Goal: Task Accomplishment & Management: Use online tool/utility

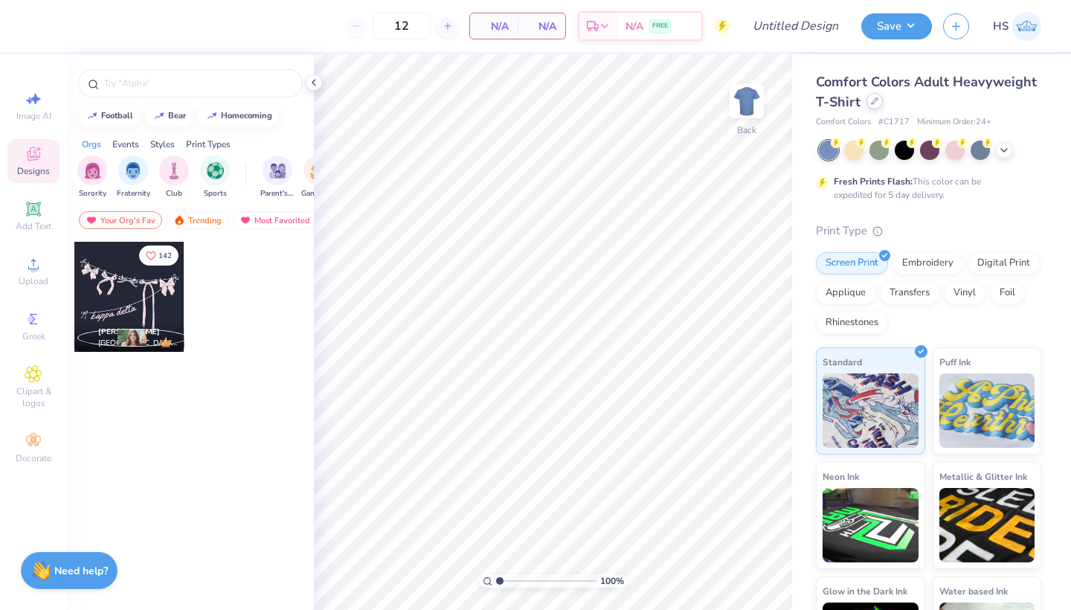
click at [877, 104] on icon at bounding box center [874, 100] width 7 height 7
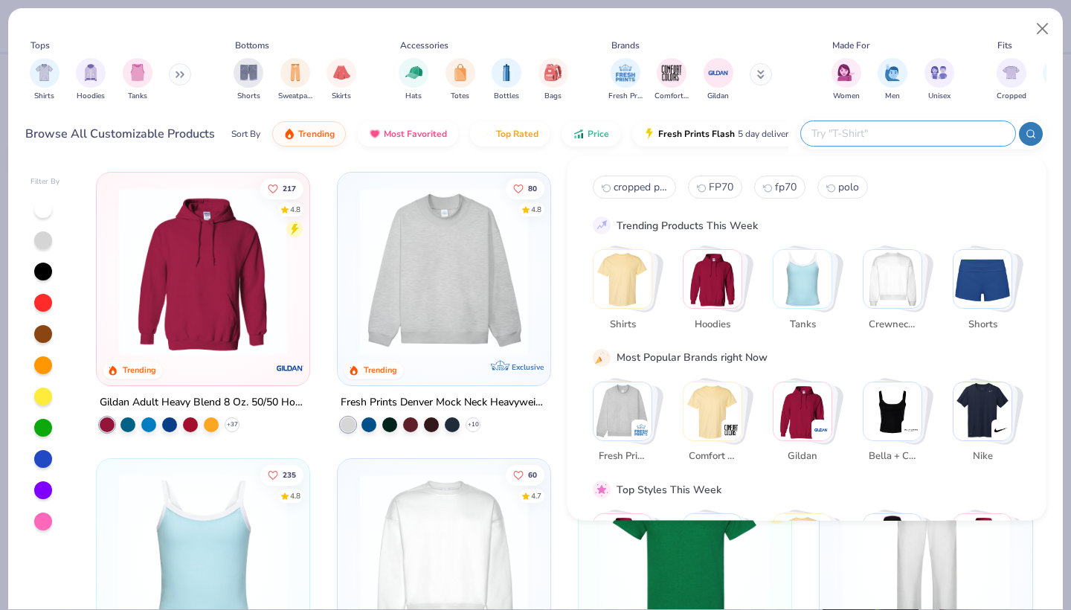
click at [921, 132] on input "text" at bounding box center [907, 133] width 195 height 17
click at [906, 133] on input "text" at bounding box center [907, 133] width 195 height 17
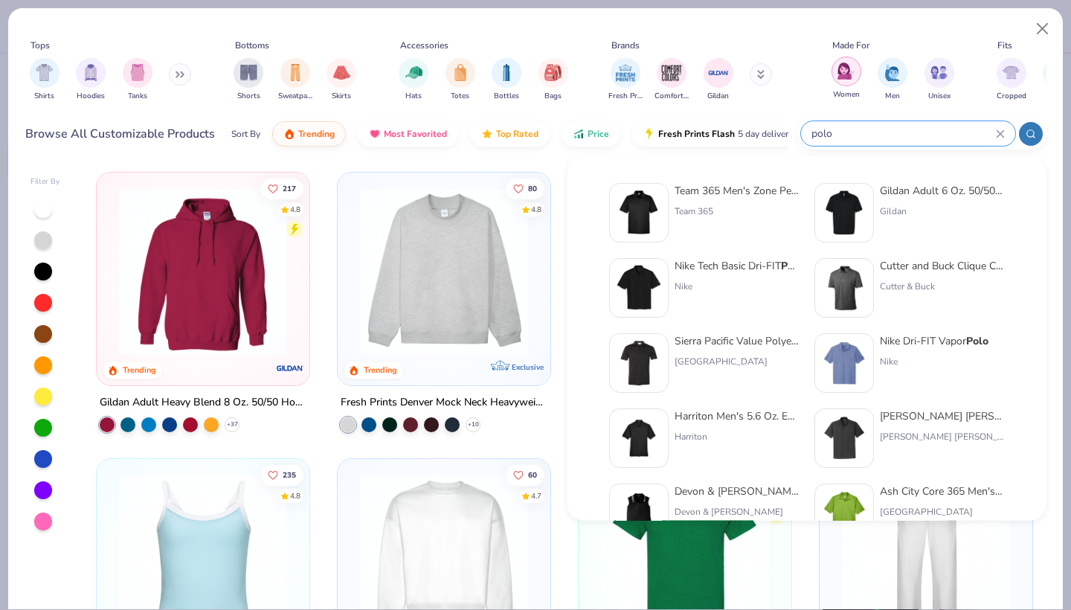
type input "polo"
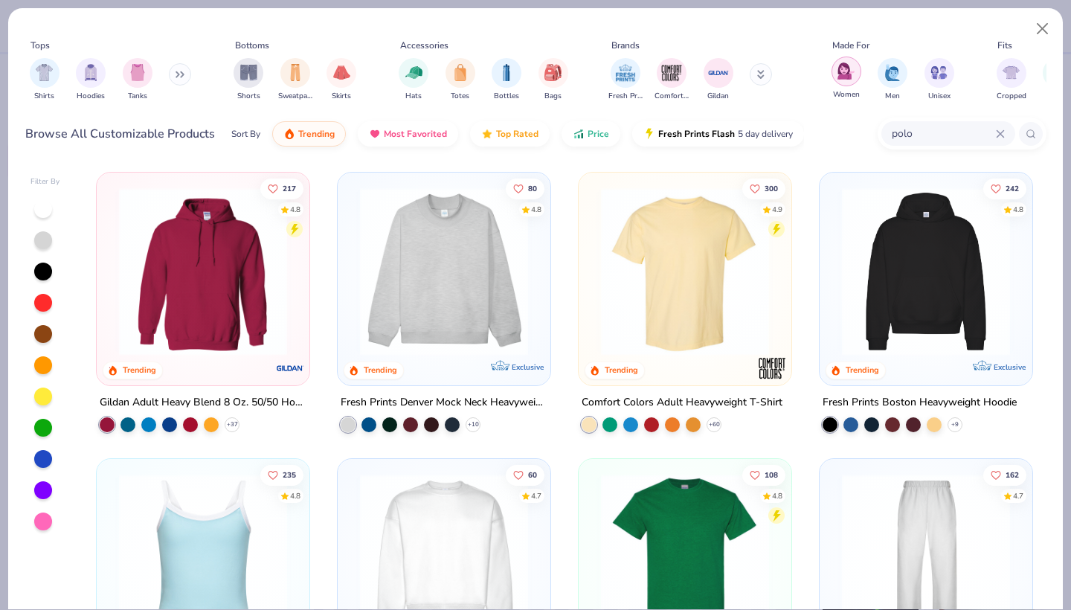
click at [839, 79] on img "filter for Women" at bounding box center [845, 70] width 17 height 17
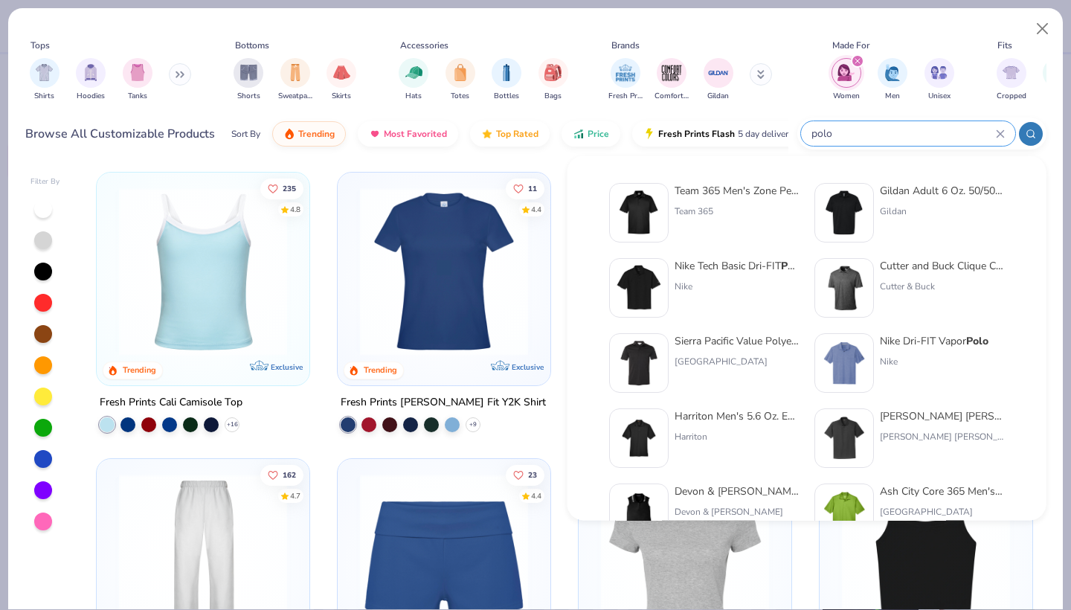
click at [923, 132] on input "polo" at bounding box center [903, 133] width 186 height 17
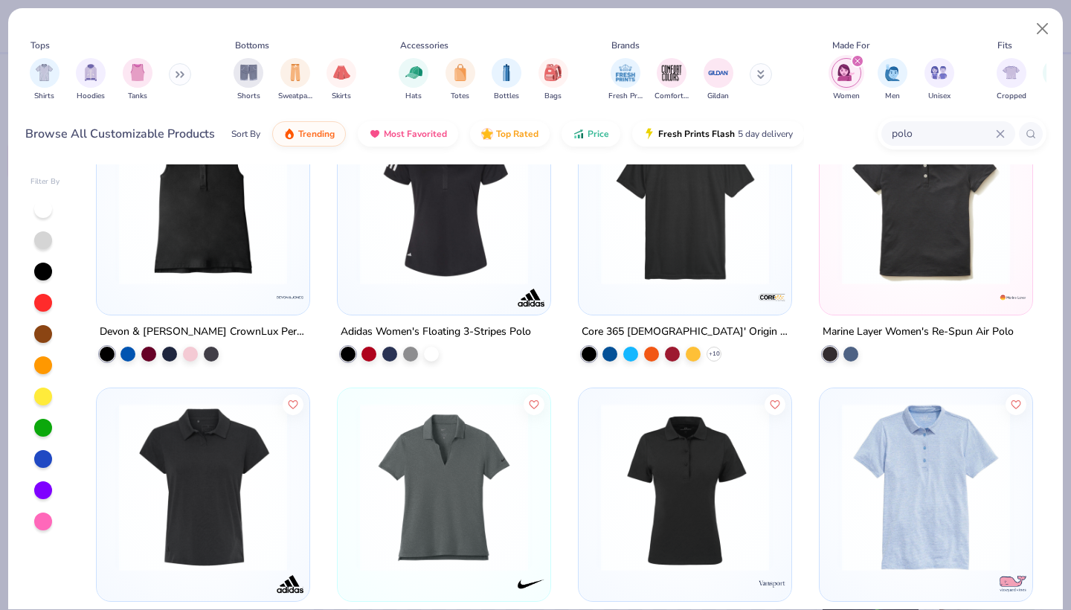
scroll to position [242, 0]
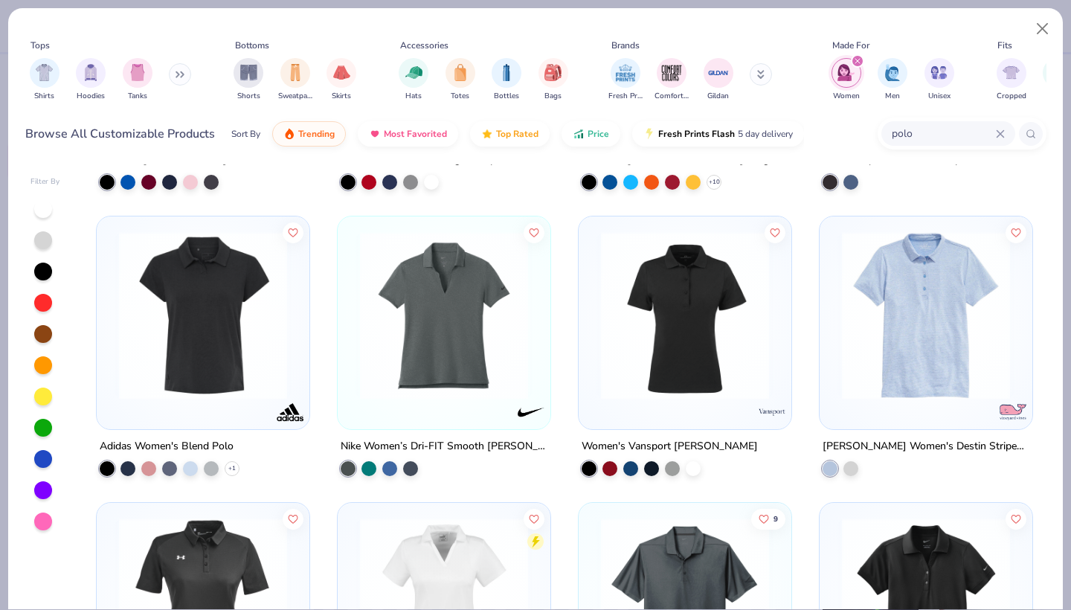
click at [42, 208] on div at bounding box center [43, 209] width 18 height 18
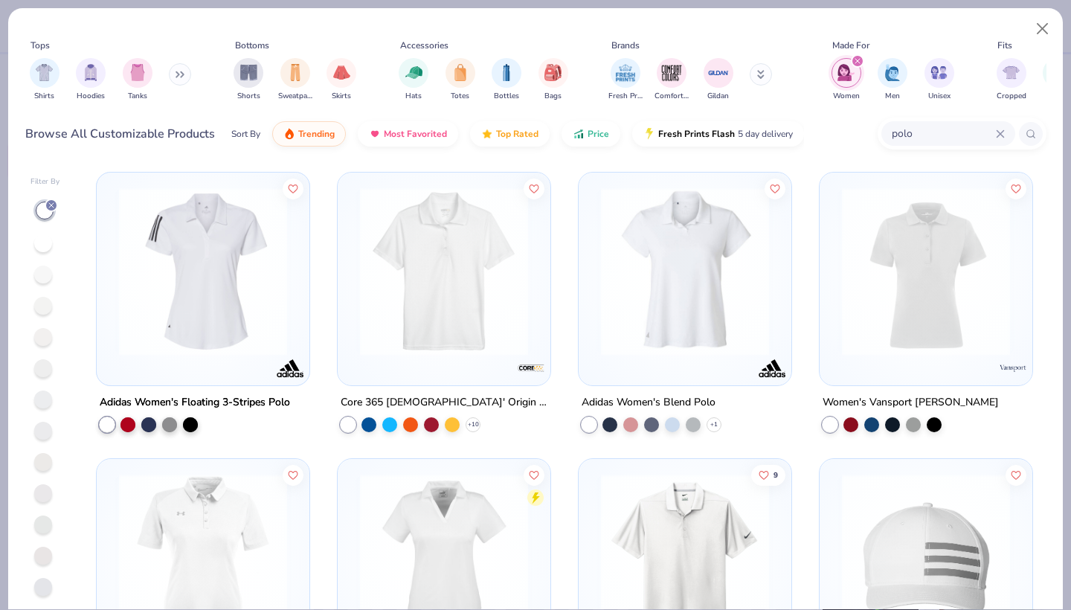
click at [349, 421] on div at bounding box center [347, 424] width 15 height 15
click at [422, 288] on img at bounding box center [443, 271] width 183 height 168
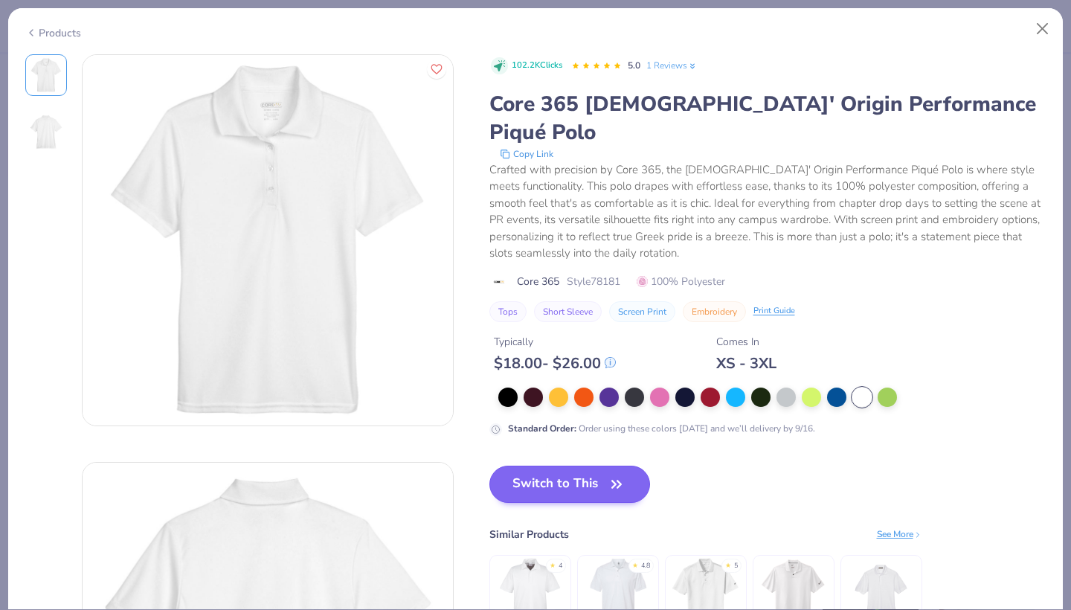
click at [570, 465] on button "Switch to This" at bounding box center [569, 483] width 161 height 37
click at [540, 465] on button "Switch to This" at bounding box center [569, 483] width 161 height 37
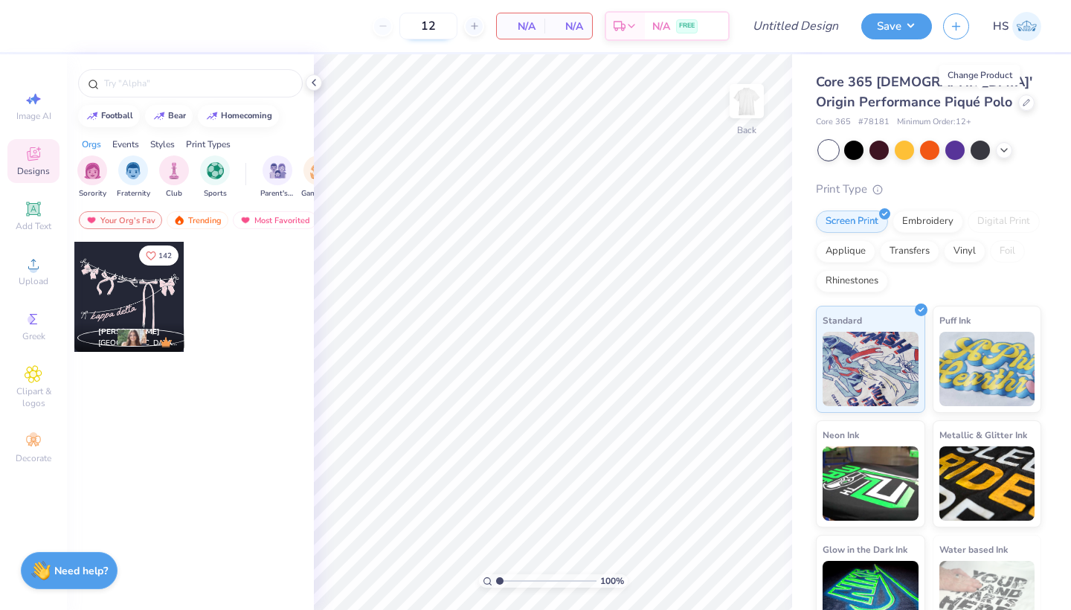
click at [433, 29] on input "12" at bounding box center [428, 26] width 58 height 27
type input "1"
type input "309"
click at [149, 91] on div at bounding box center [190, 83] width 225 height 28
click at [152, 88] on input "text" at bounding box center [198, 83] width 190 height 15
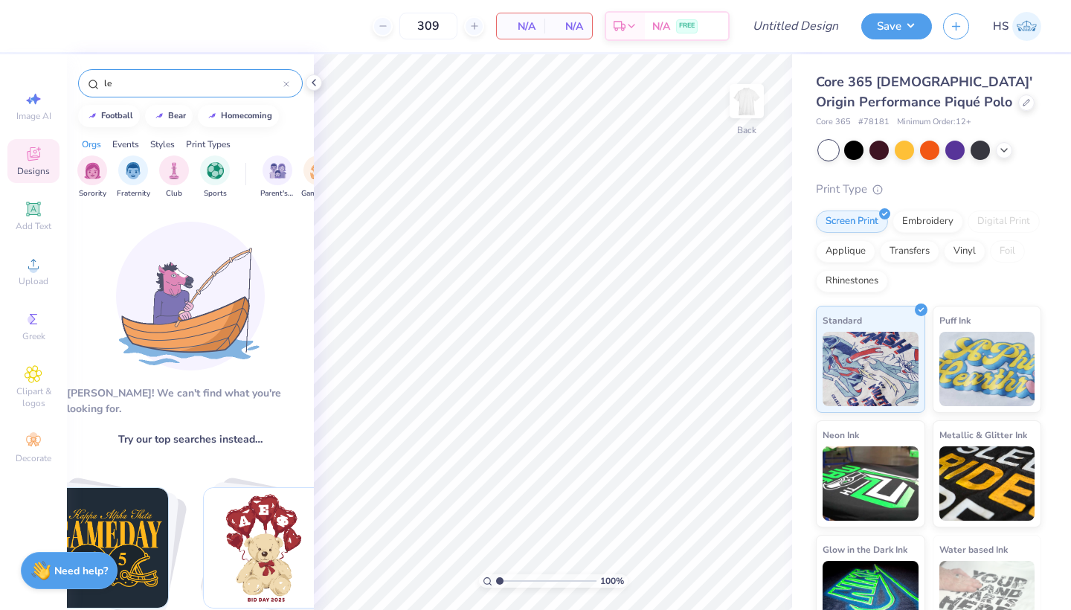
type input "l"
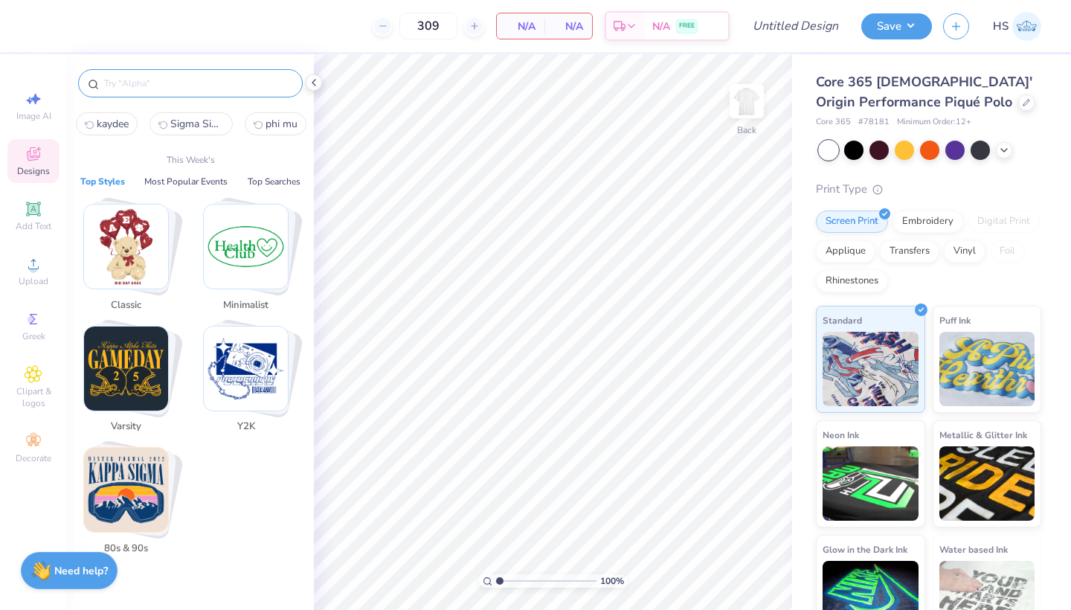
scroll to position [0, 72]
click at [161, 88] on input "text" at bounding box center [198, 83] width 190 height 15
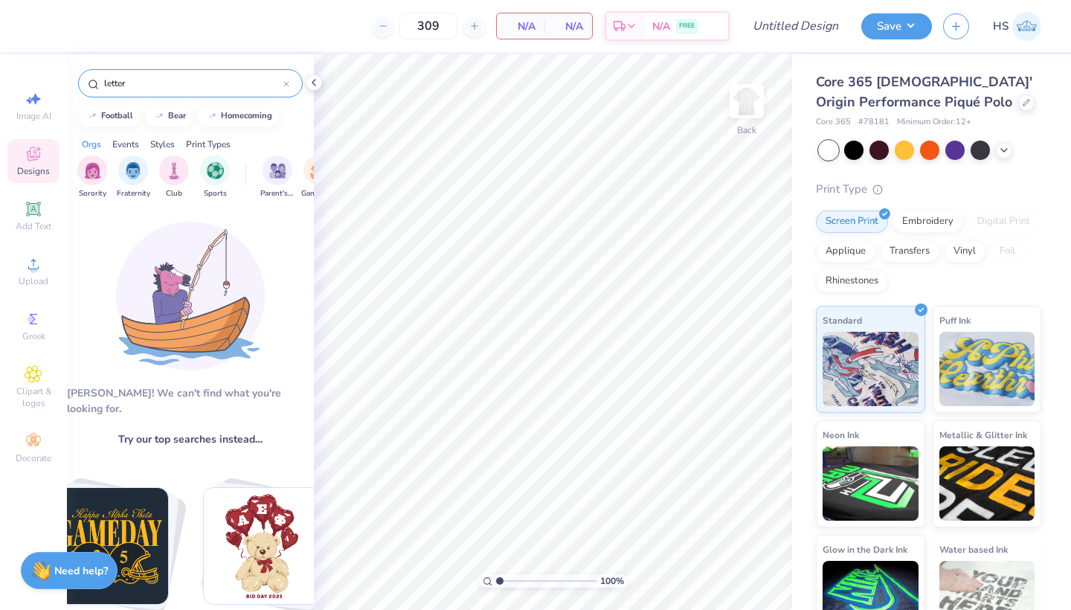
scroll to position [14, 0]
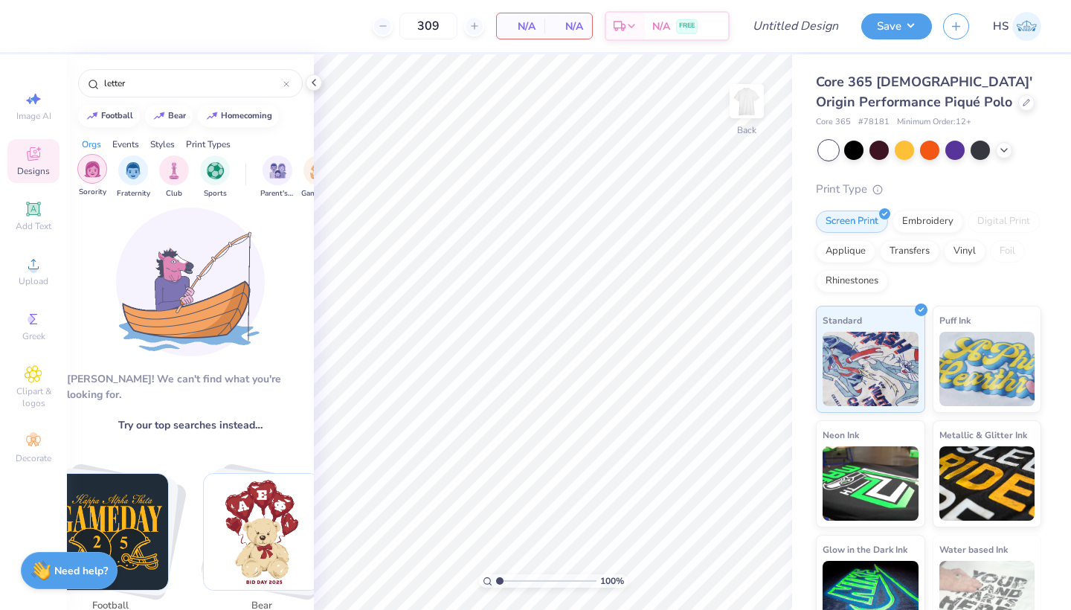
click at [103, 168] on div "filter for Sorority" at bounding box center [92, 169] width 30 height 30
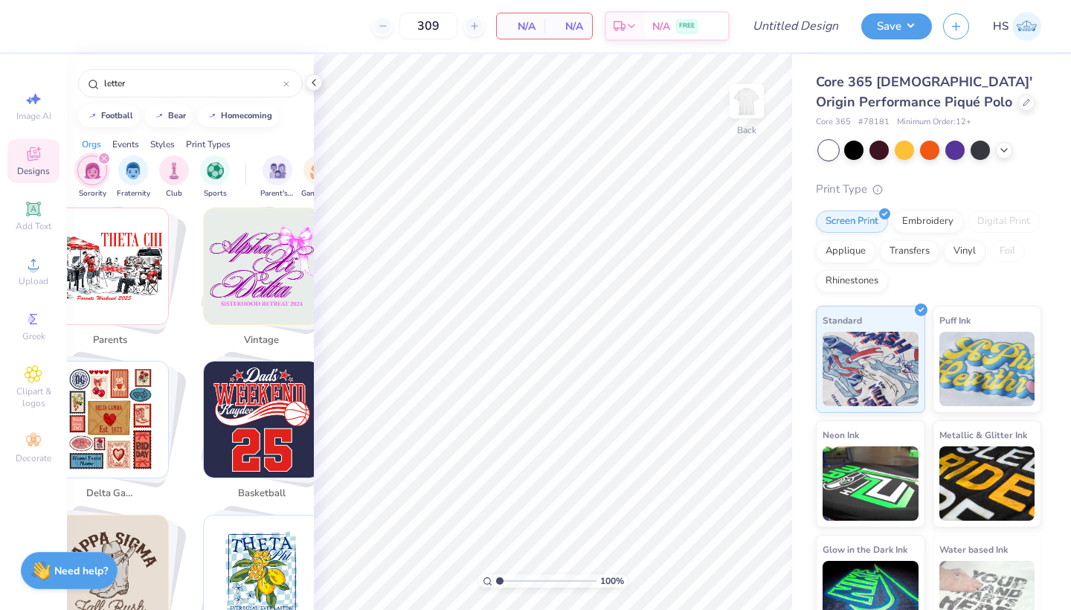
scroll to position [2215, 0]
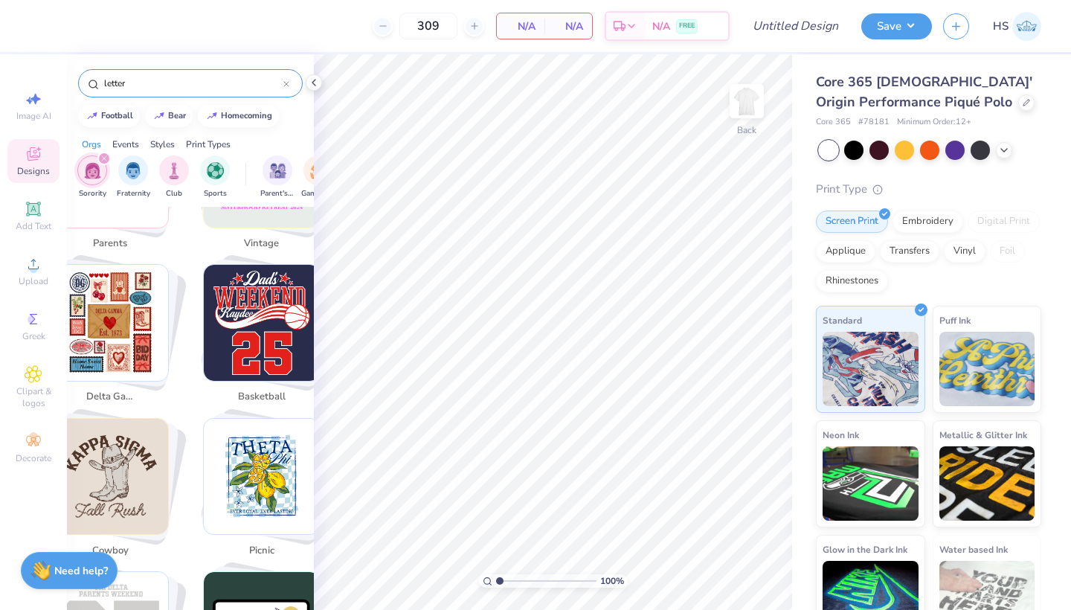
click at [178, 82] on input "letter" at bounding box center [193, 83] width 181 height 15
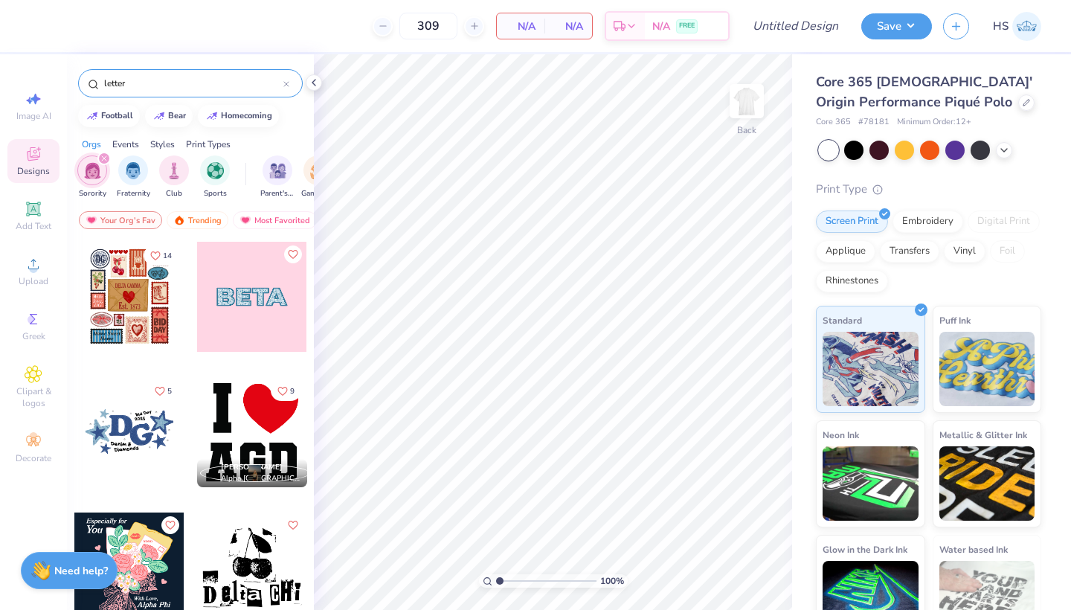
click at [178, 82] on input "letter" at bounding box center [193, 83] width 181 height 15
type input "greek"
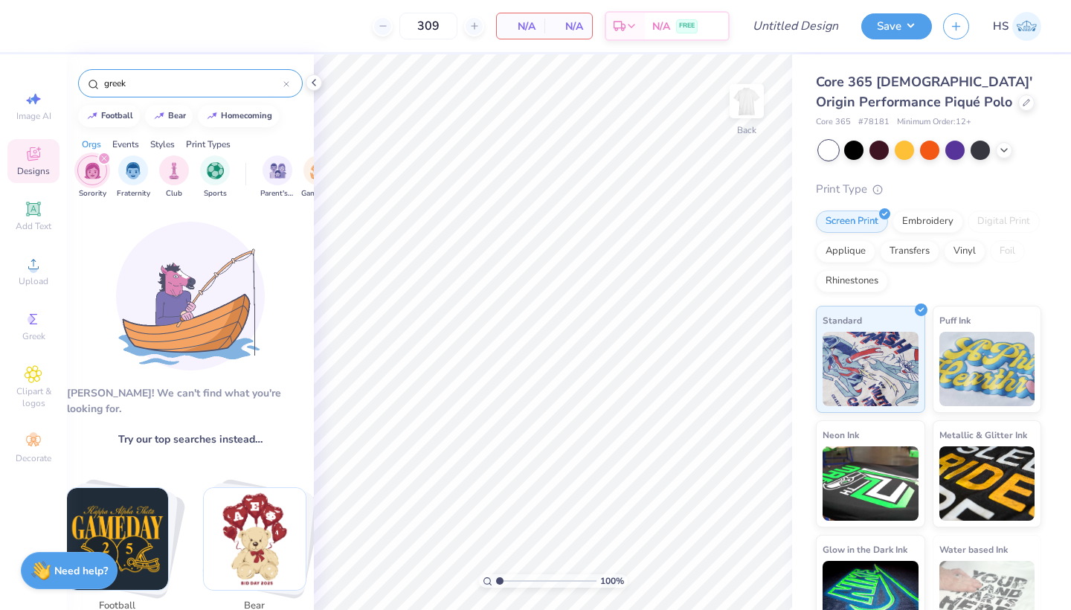
click at [146, 81] on input "greek" at bounding box center [193, 83] width 181 height 15
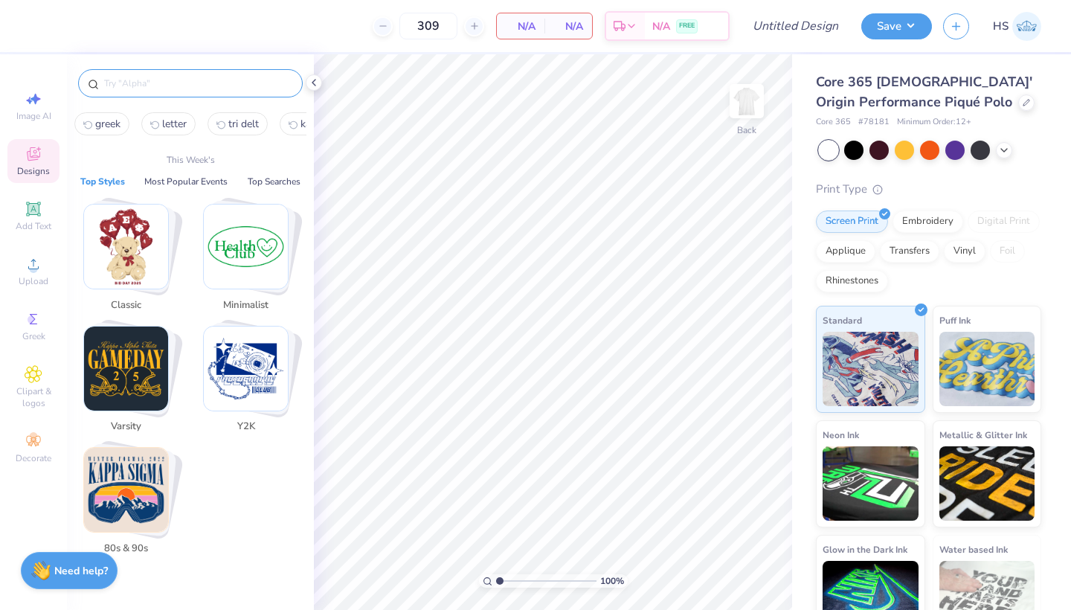
type input "l"
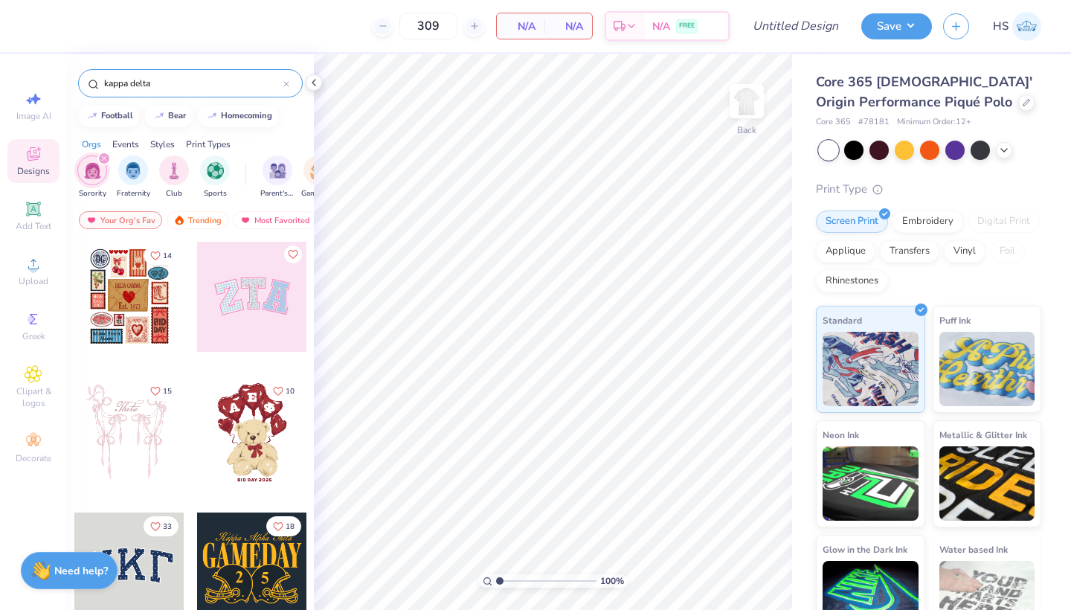
type input "kappa delta"
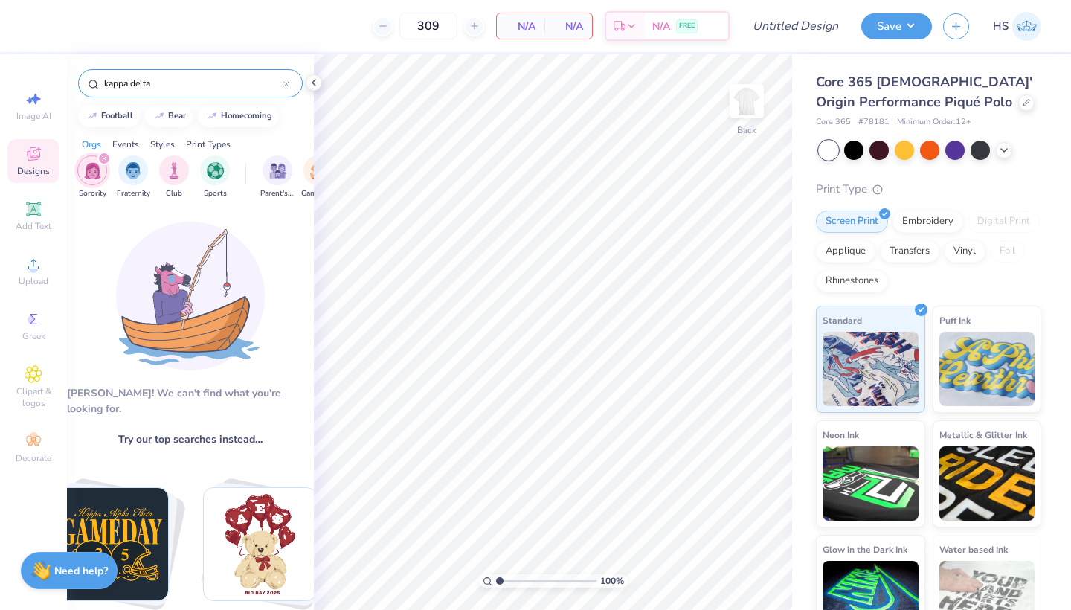
scroll to position [0, 0]
click at [105, 155] on icon "filter for Sorority" at bounding box center [104, 158] width 6 height 6
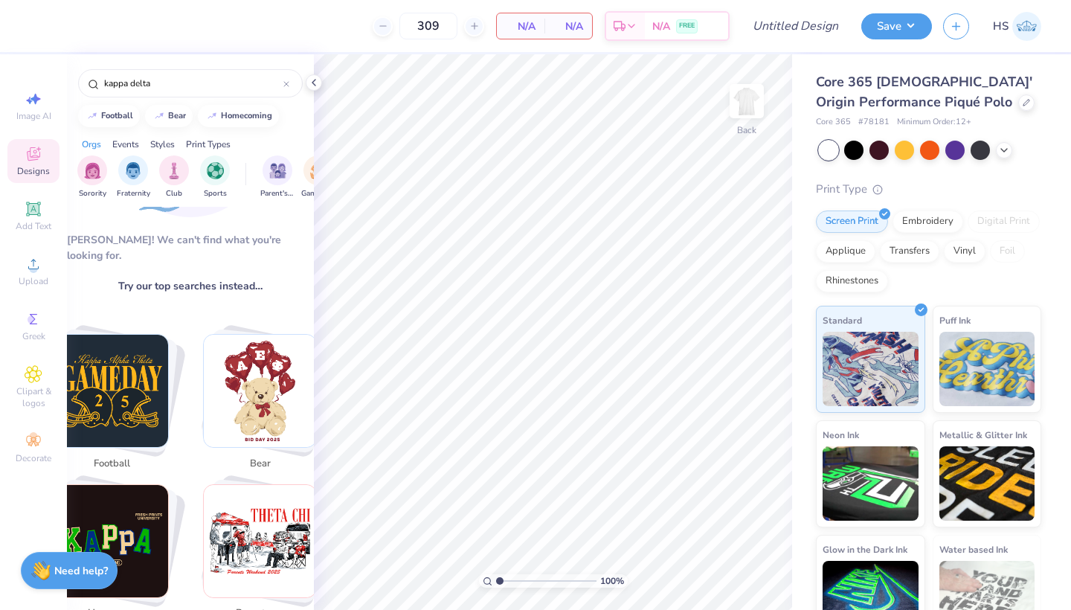
scroll to position [227, 0]
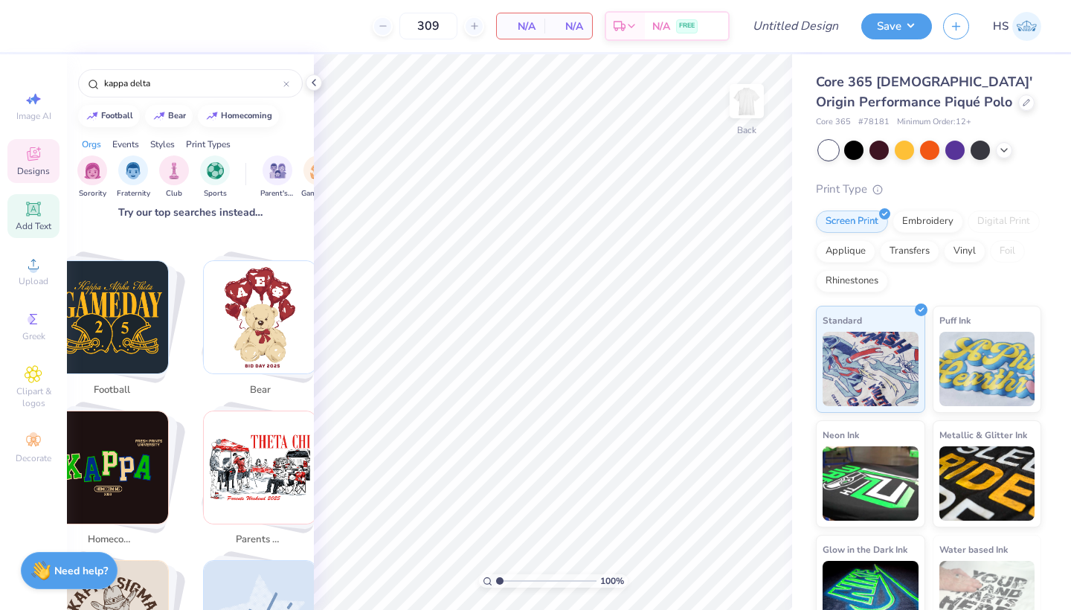
click at [39, 203] on icon at bounding box center [34, 209] width 18 height 18
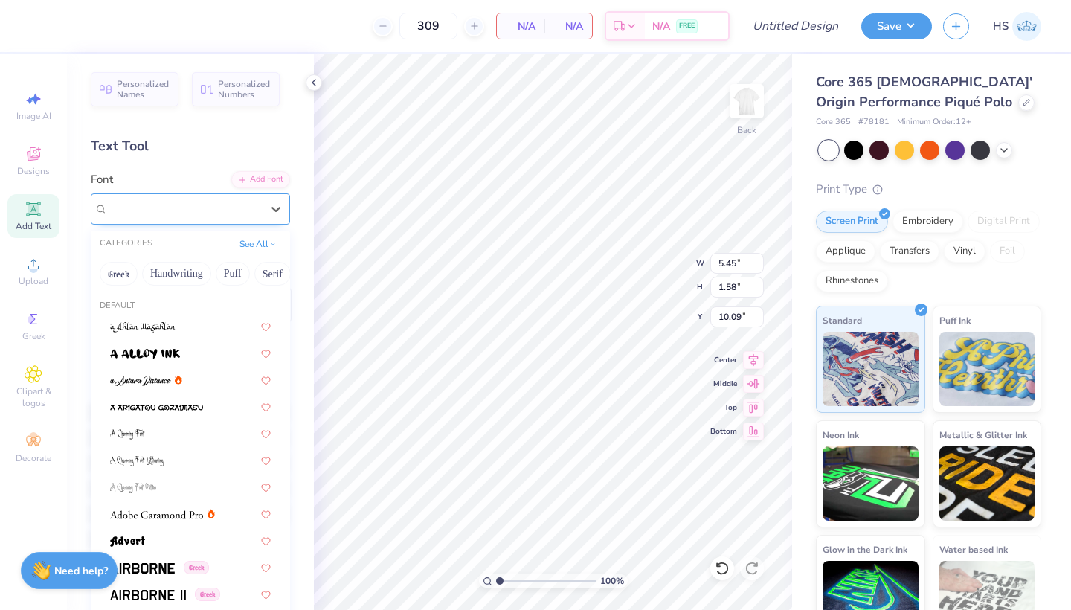
click at [201, 213] on div "Super Dream" at bounding box center [184, 208] width 156 height 23
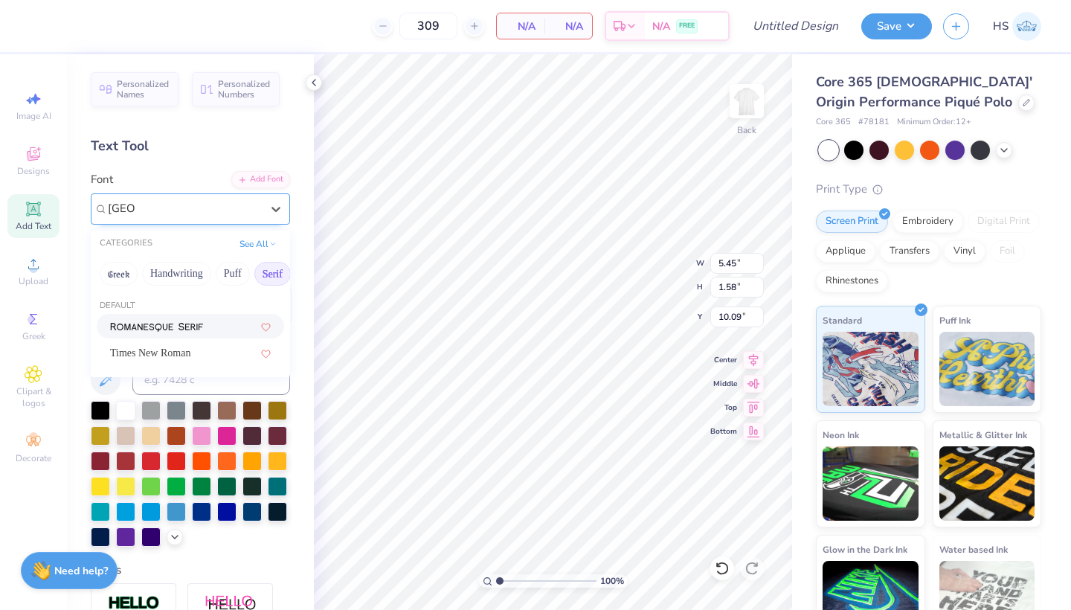
type input "[GEOGRAPHIC_DATA]"
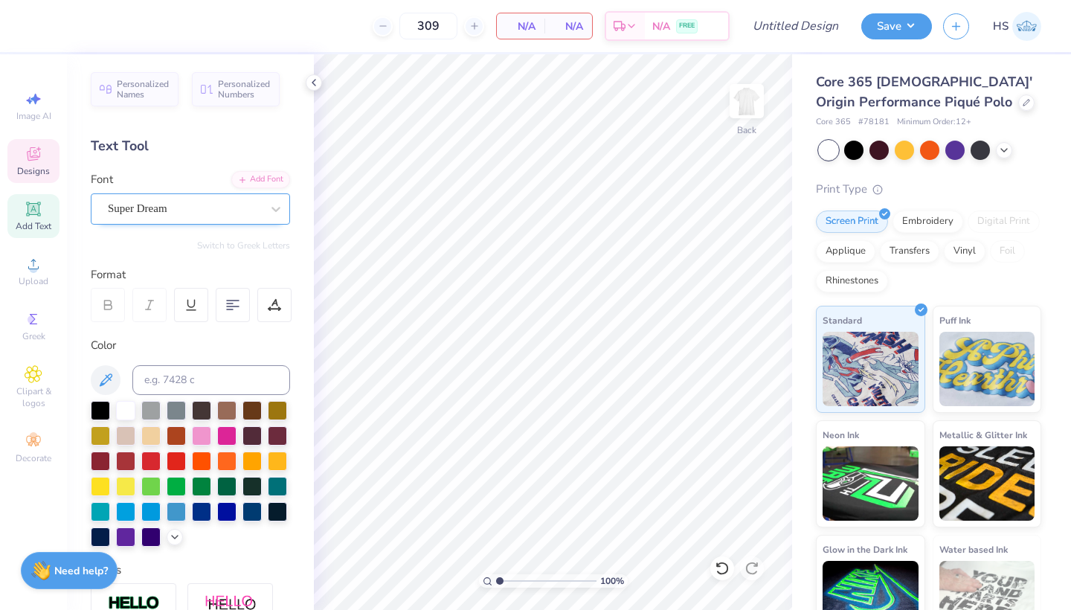
click at [19, 161] on div "Designs" at bounding box center [33, 161] width 52 height 44
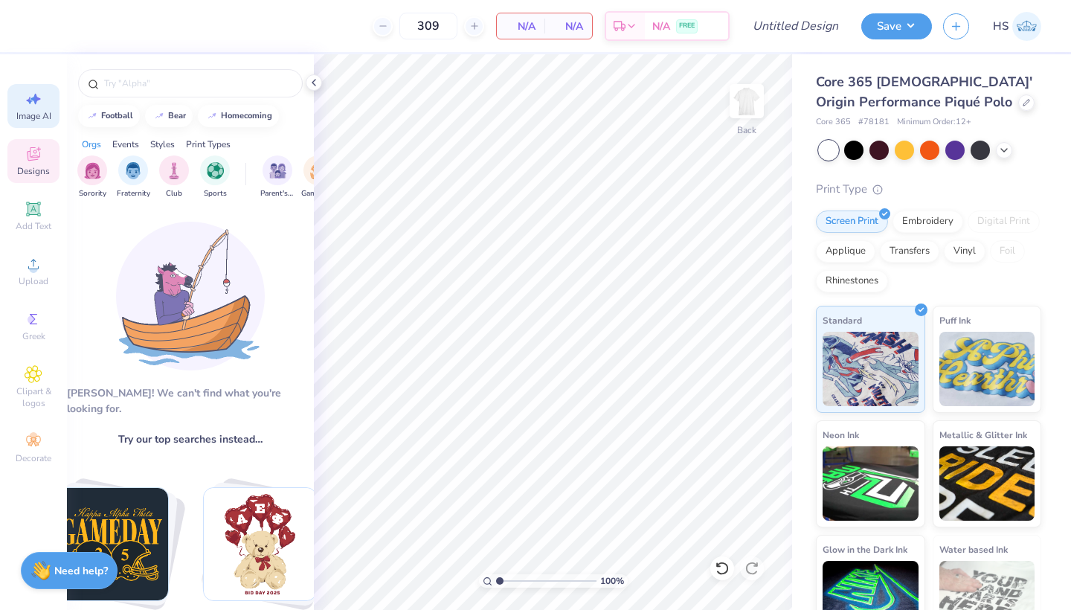
click at [29, 97] on icon at bounding box center [34, 99] width 18 height 18
select select "4"
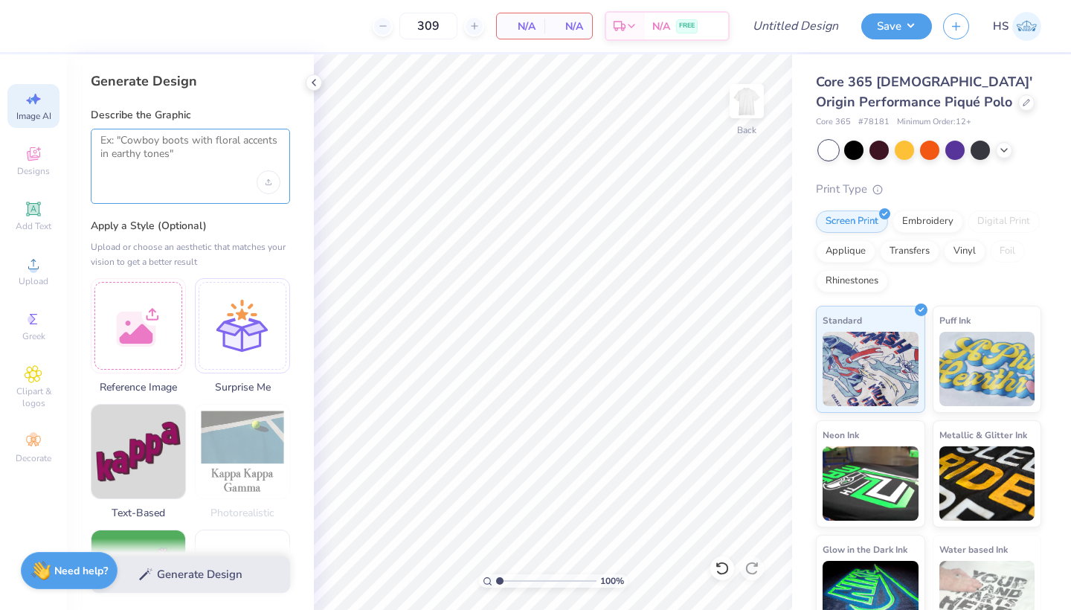
click at [156, 158] on textarea at bounding box center [190, 152] width 180 height 37
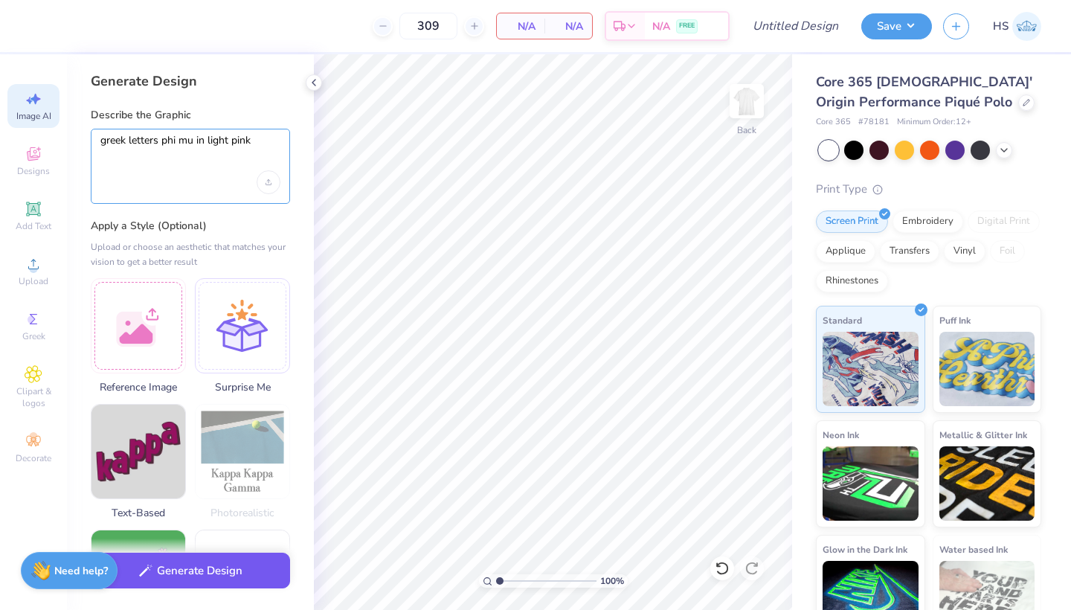
type textarea "greek letters phi mu in light pink"
click at [203, 570] on button "Generate Design" at bounding box center [190, 570] width 199 height 36
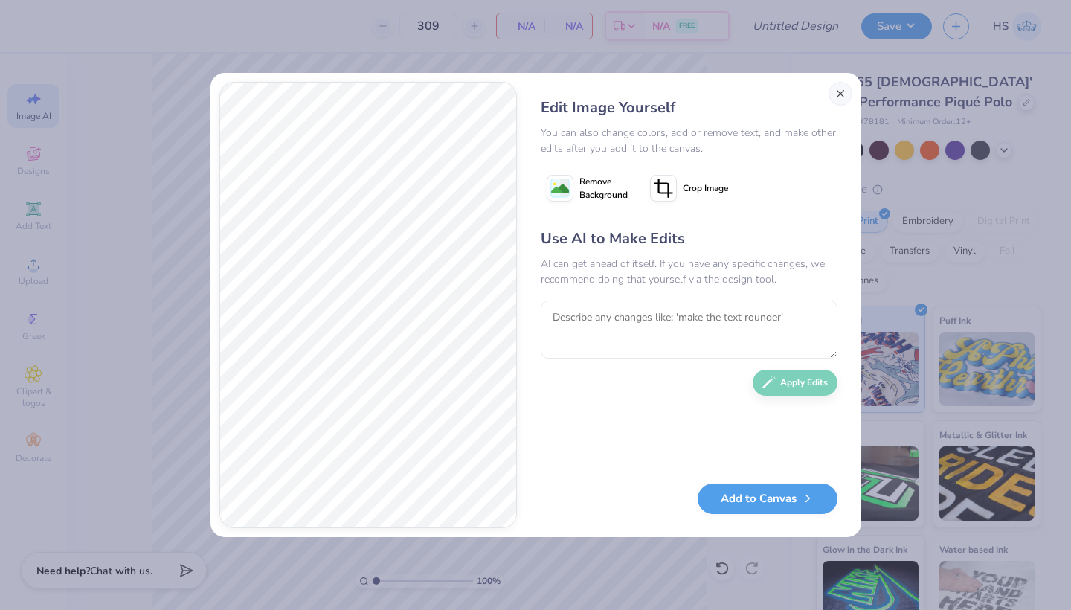
click at [840, 96] on button "Close" at bounding box center [840, 94] width 24 height 24
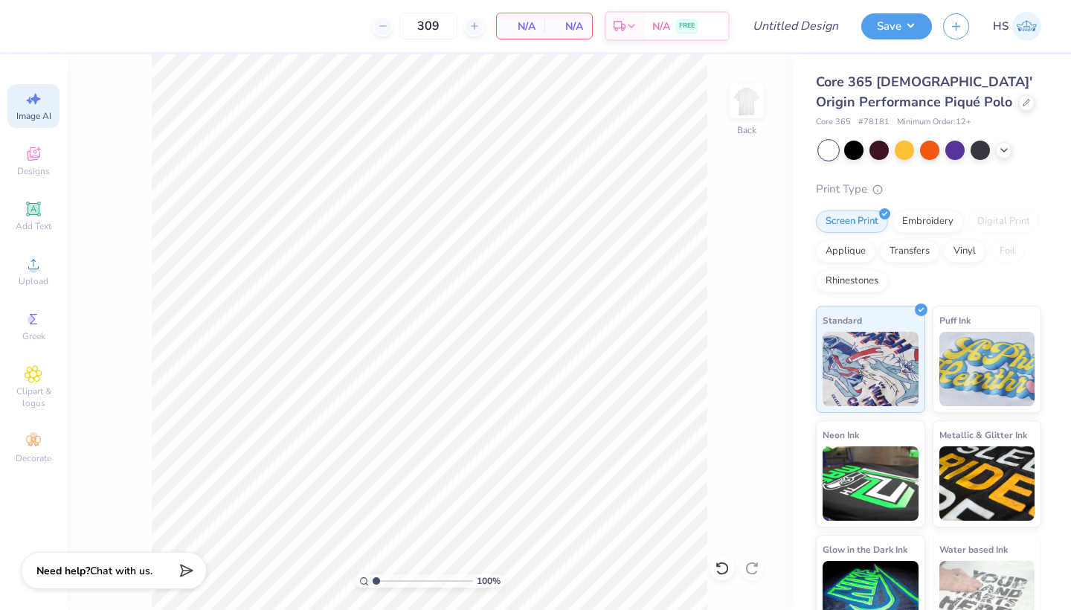
click at [1026, 26] on img at bounding box center [1026, 26] width 29 height 29
